Goal: Information Seeking & Learning: Learn about a topic

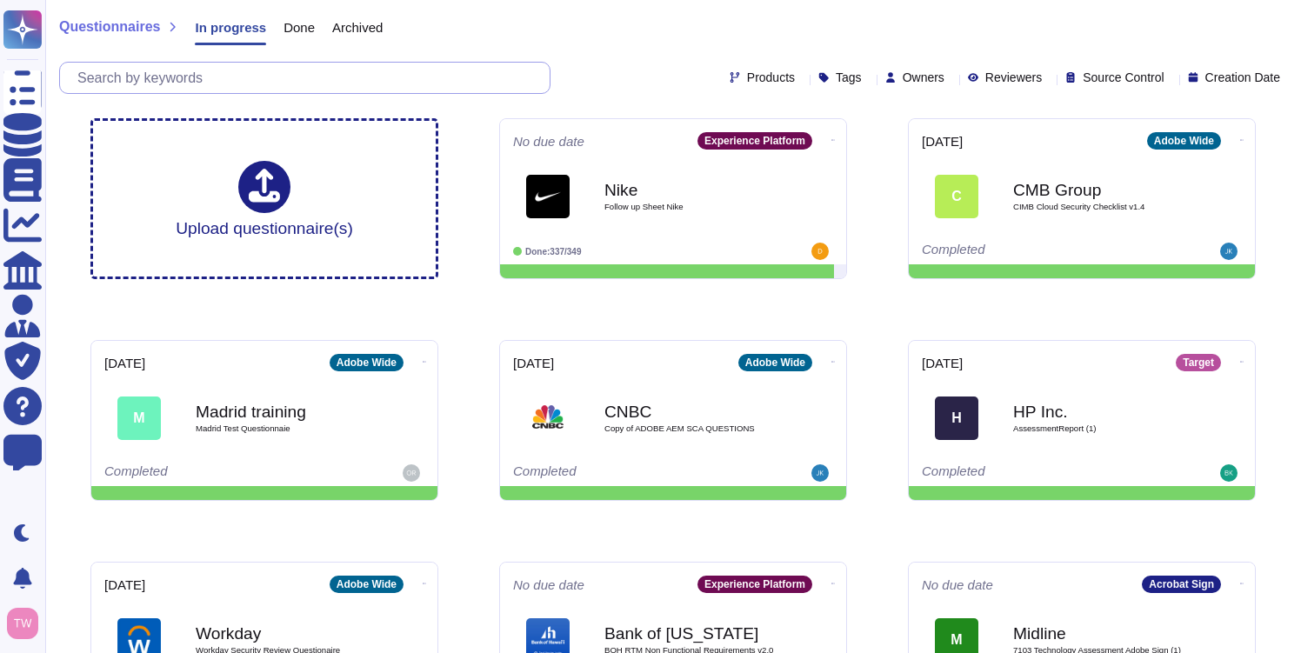
click at [331, 72] on input "text" at bounding box center [309, 78] width 481 height 30
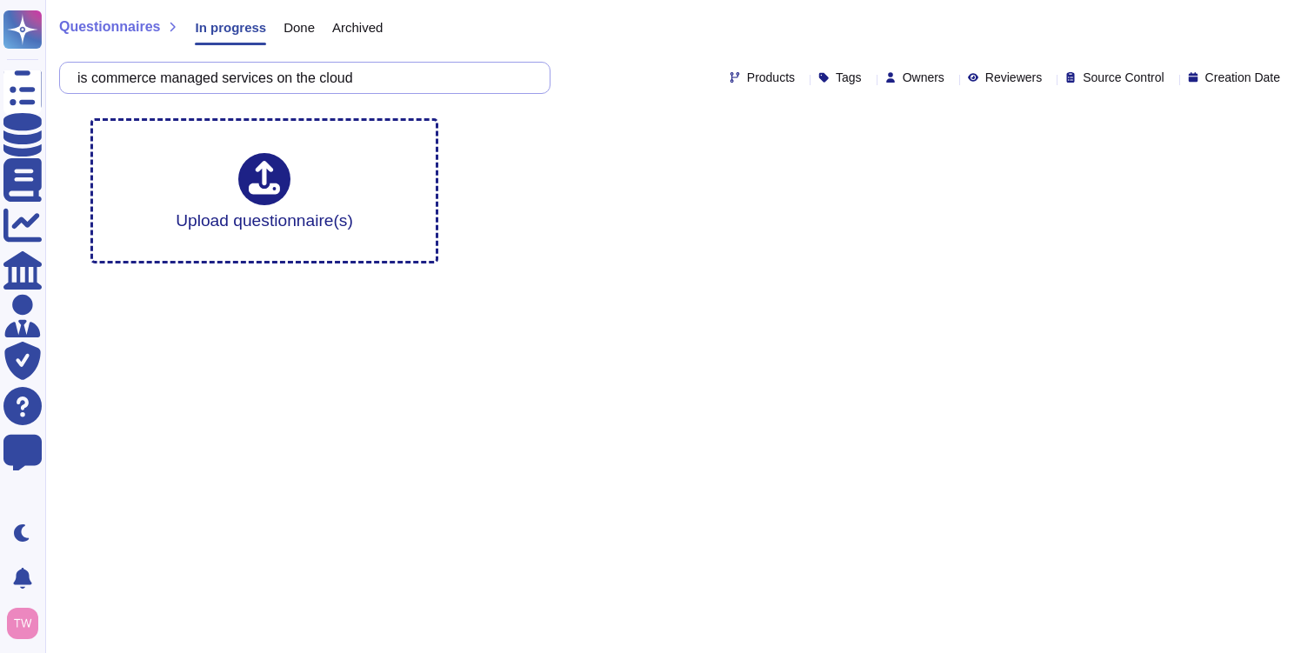
type input "is commerce managed services on the cloud"
click at [253, 77] on input "is commerce managed services on the cloud" at bounding box center [300, 78] width 463 height 30
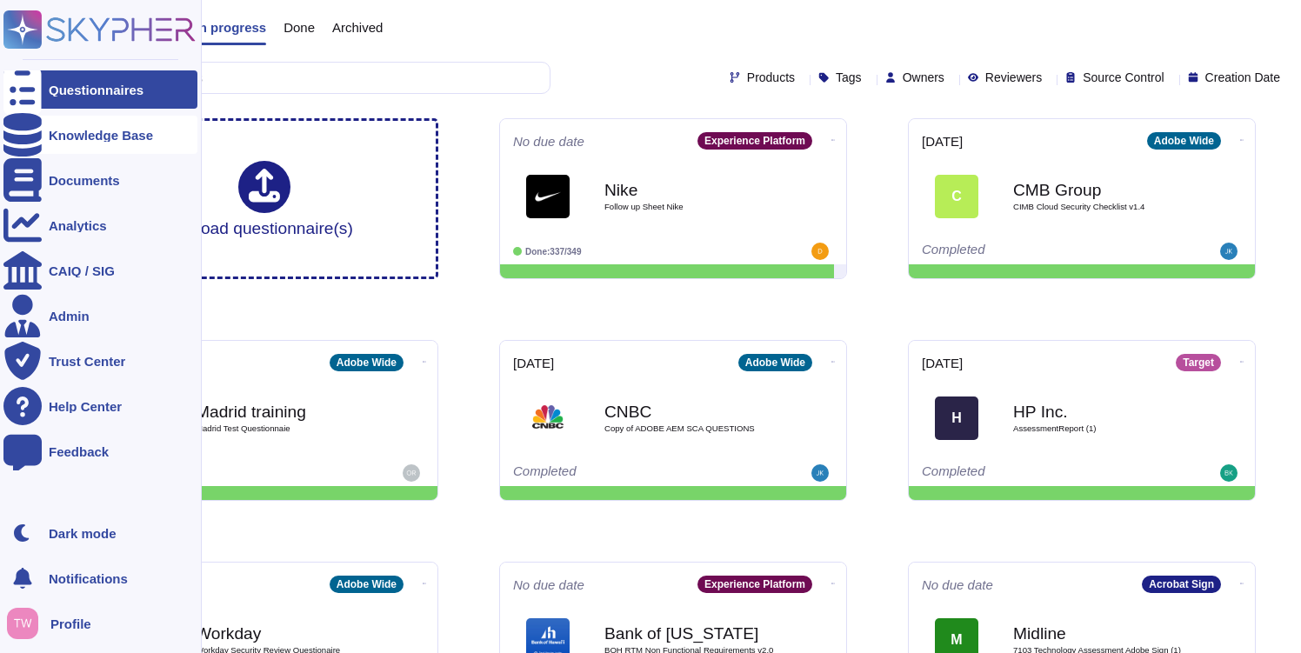
click at [53, 129] on div "Knowledge Base" at bounding box center [101, 135] width 104 height 13
